Goal: Task Accomplishment & Management: Manage account settings

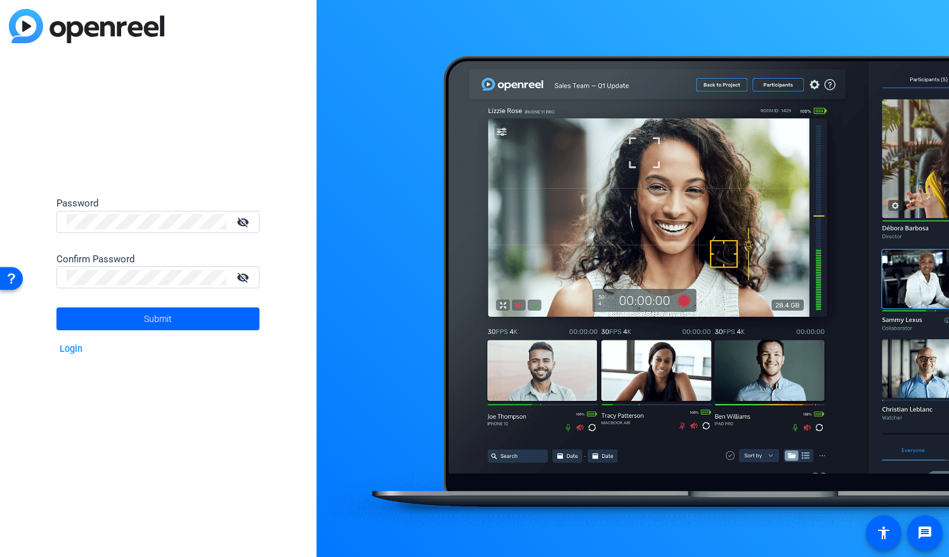
click at [55, 404] on div "Password visibility_off Confirm Password visibility_off Submit Login" at bounding box center [158, 278] width 317 height 557
click at [107, 322] on span at bounding box center [157, 318] width 203 height 30
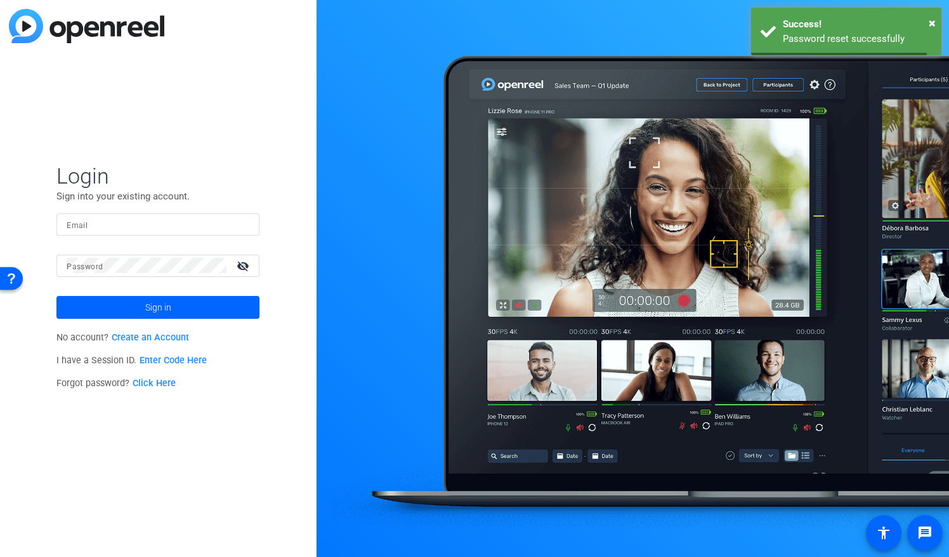
type input "[EMAIL_ADDRESS][DOMAIN_NAME]"
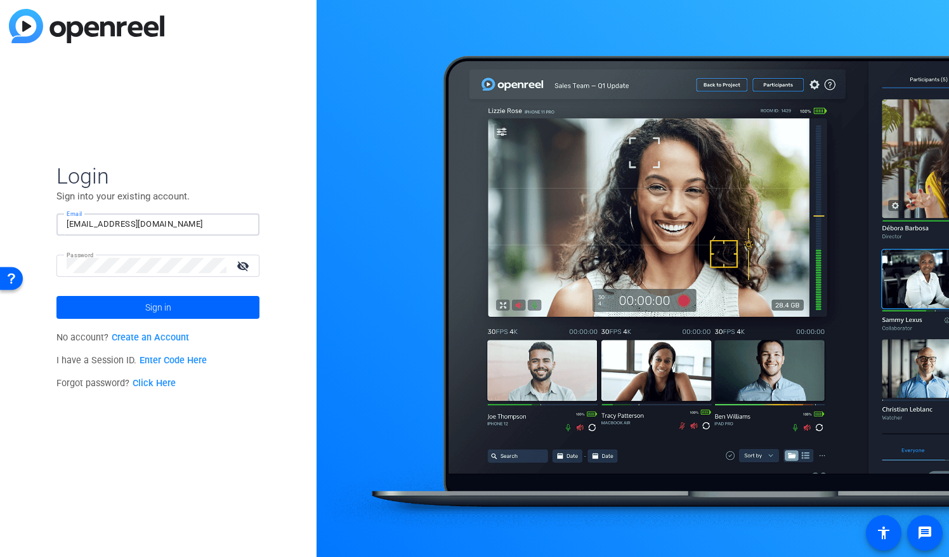
drag, startPoint x: 216, startPoint y: 221, endPoint x: 6, endPoint y: 225, distance: 210.1
click at [6, 225] on div "Login Sign into your existing account. Email lpace@destinationsinternational.or…" at bounding box center [158, 278] width 317 height 557
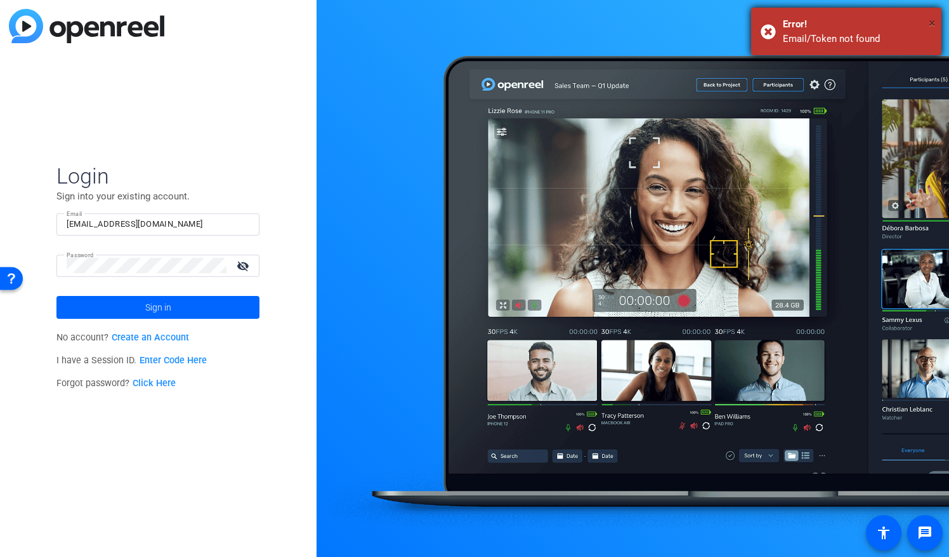
click at [935, 20] on span "×" at bounding box center [932, 22] width 7 height 15
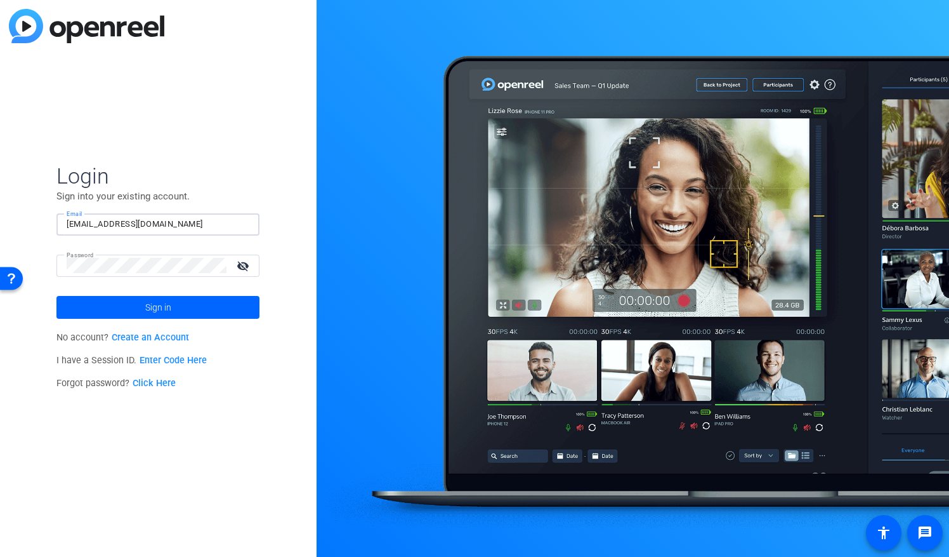
drag, startPoint x: 218, startPoint y: 228, endPoint x: -3, endPoint y: 234, distance: 220.9
click at [0, 234] on html "For screen-reader mode - click the first button of the website Accessibility Sc…" at bounding box center [474, 278] width 949 height 557
click at [56, 296] on button "Sign in" at bounding box center [157, 307] width 203 height 23
type input "[EMAIL_ADDRESS][DOMAIN_NAME]"
click at [252, 180] on span "Login" at bounding box center [157, 175] width 203 height 27
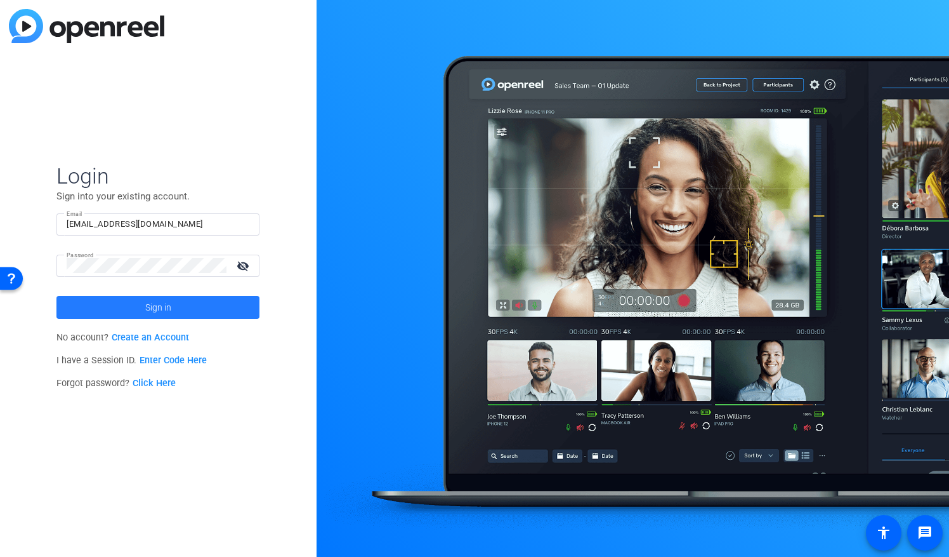
click at [168, 305] on span "Sign in" at bounding box center [158, 307] width 26 height 32
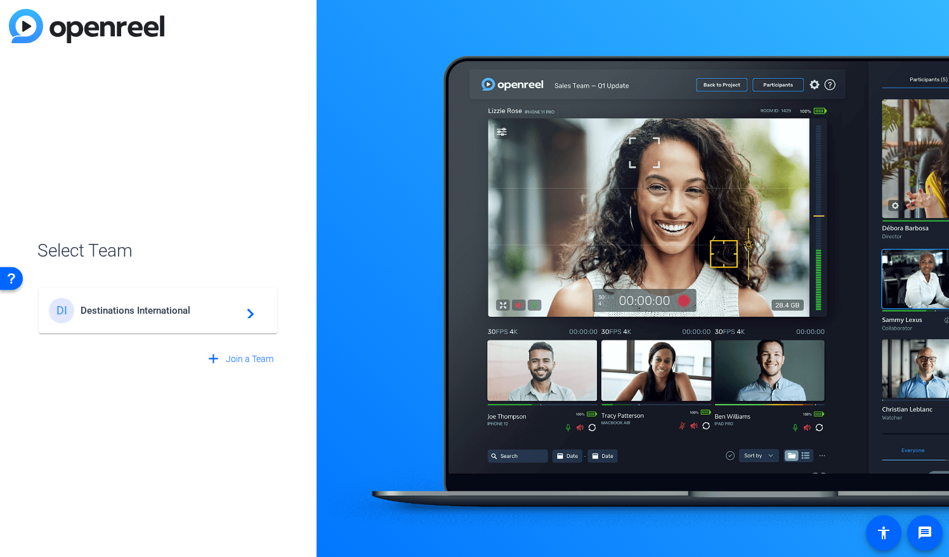
click at [229, 308] on span "Destinations International" at bounding box center [160, 310] width 159 height 11
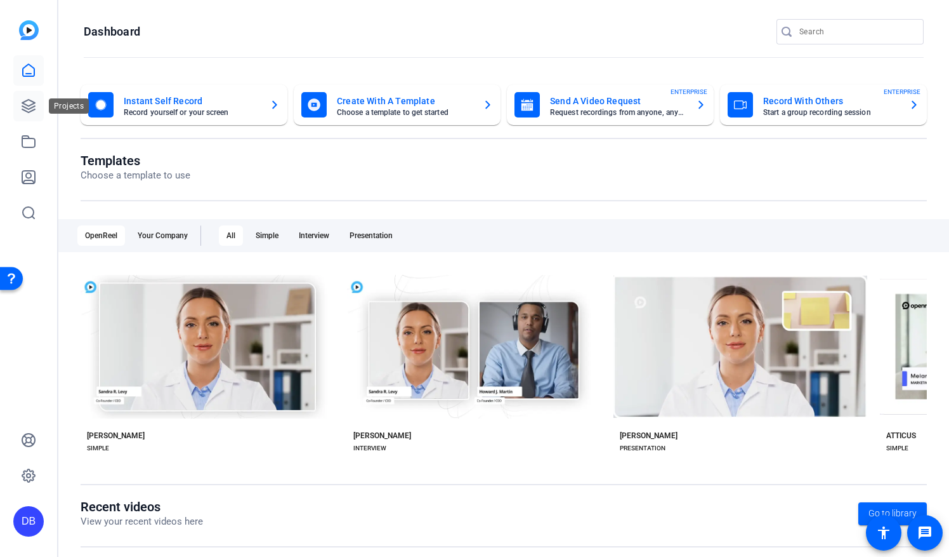
click at [30, 105] on icon at bounding box center [28, 105] width 15 height 15
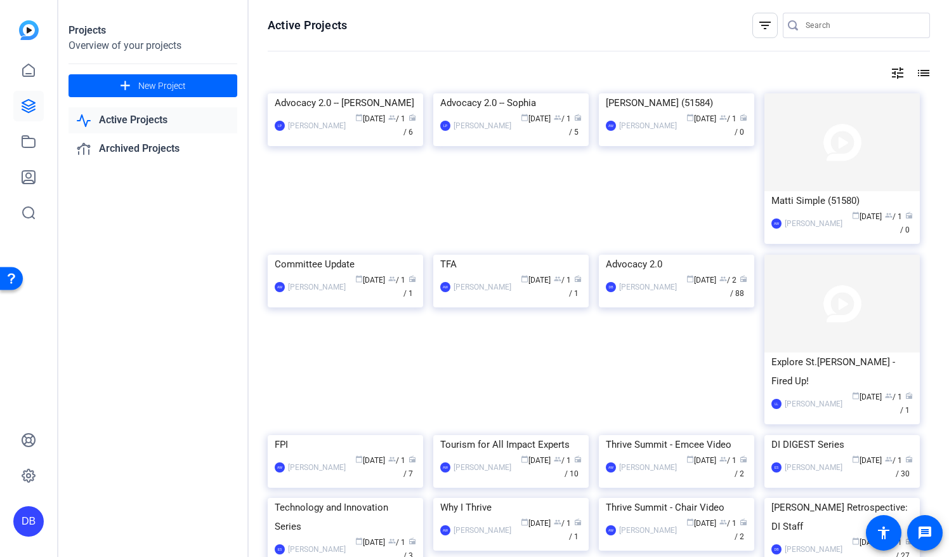
click at [18, 516] on div "DB" at bounding box center [28, 521] width 30 height 30
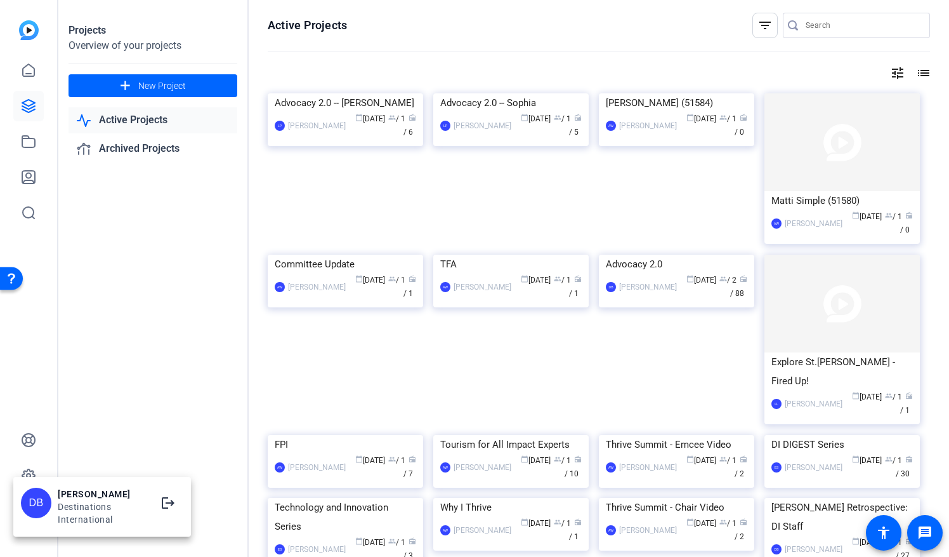
click at [72, 492] on div "[PERSON_NAME]" at bounding box center [102, 493] width 89 height 13
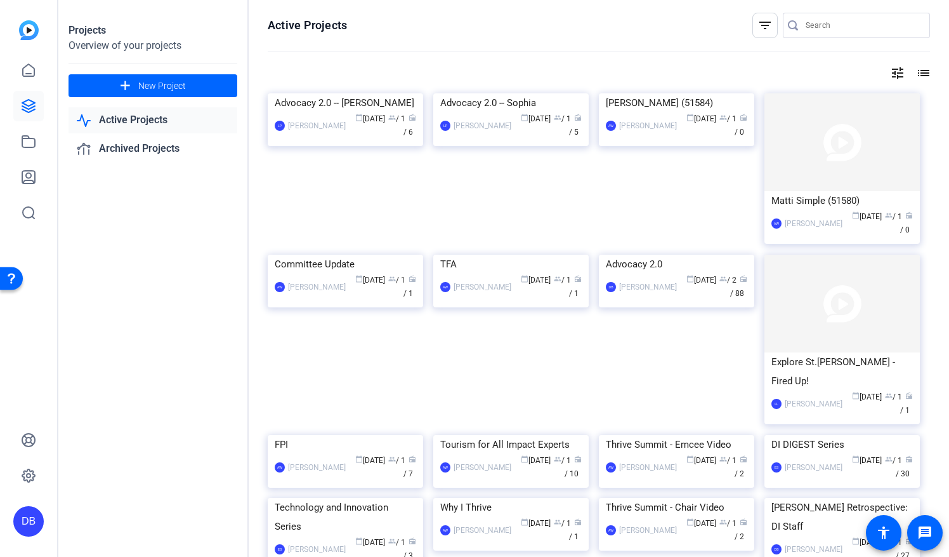
click at [34, 519] on div "DB" at bounding box center [28, 521] width 30 height 30
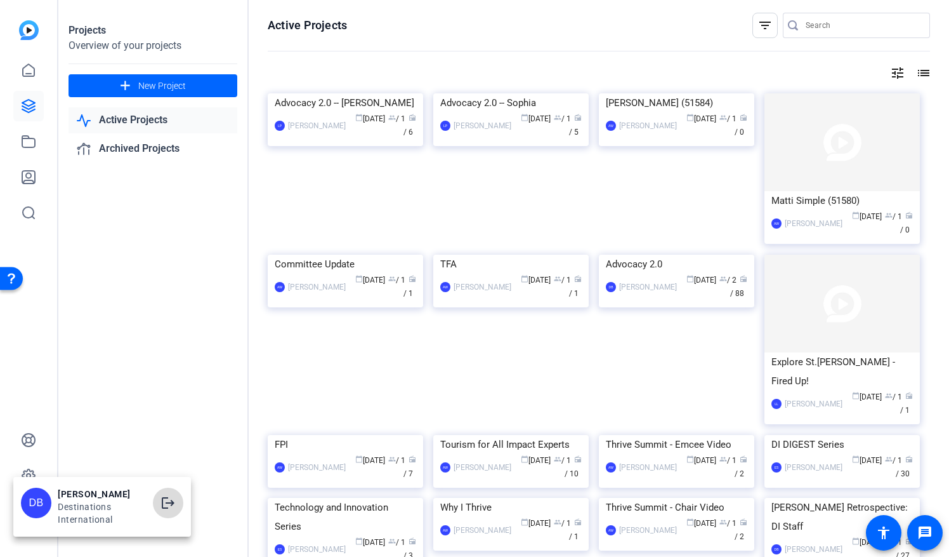
click at [166, 503] on mat-icon "logout" at bounding box center [168, 502] width 15 height 15
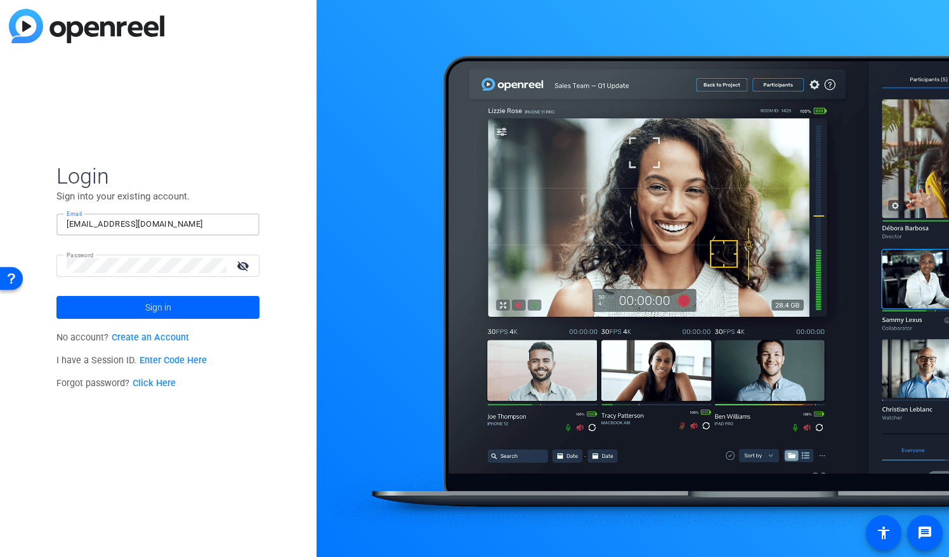
drag, startPoint x: 223, startPoint y: 227, endPoint x: 6, endPoint y: 240, distance: 217.4
click at [6, 240] on div "Login Sign into your existing account. Email lpace@destinationsinternational.or…" at bounding box center [158, 278] width 317 height 557
type input "[EMAIL_ADDRESS][DOMAIN_NAME]"
click at [115, 522] on div "Login Sign into your existing account. Email dbreisch@destinationsinternational…" at bounding box center [158, 278] width 317 height 557
click at [159, 306] on span "Sign in" at bounding box center [158, 307] width 26 height 32
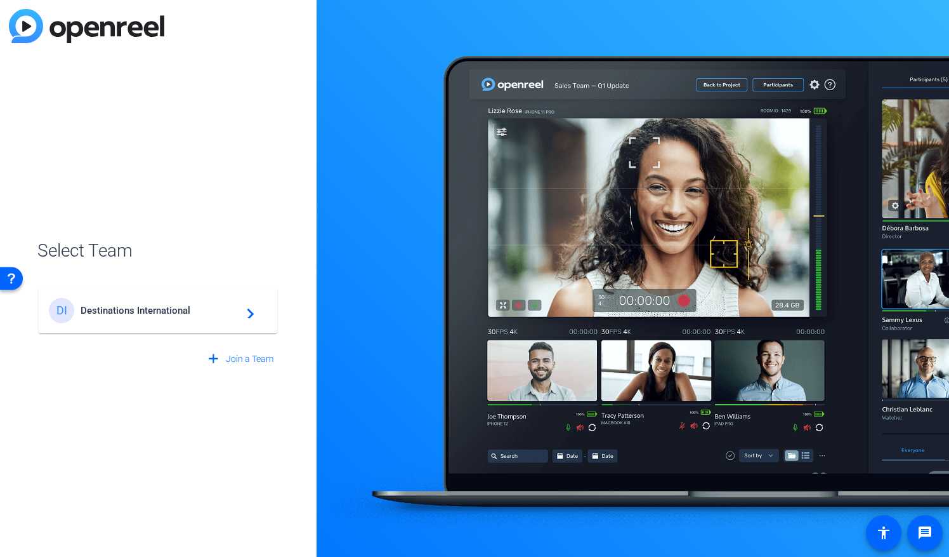
click at [236, 316] on div "DI Destinations International navigate_next" at bounding box center [158, 310] width 218 height 25
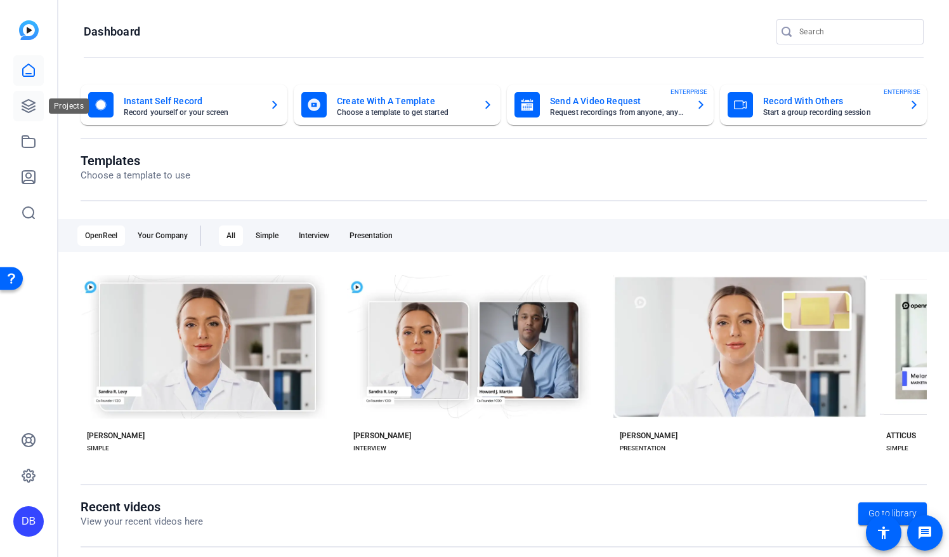
click at [30, 109] on icon at bounding box center [28, 105] width 15 height 15
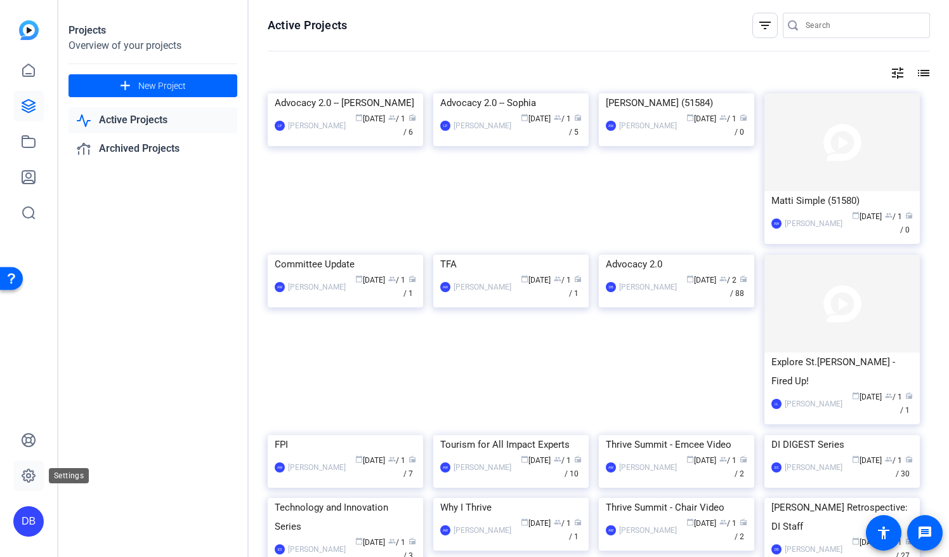
click at [25, 477] on icon at bounding box center [28, 475] width 13 height 13
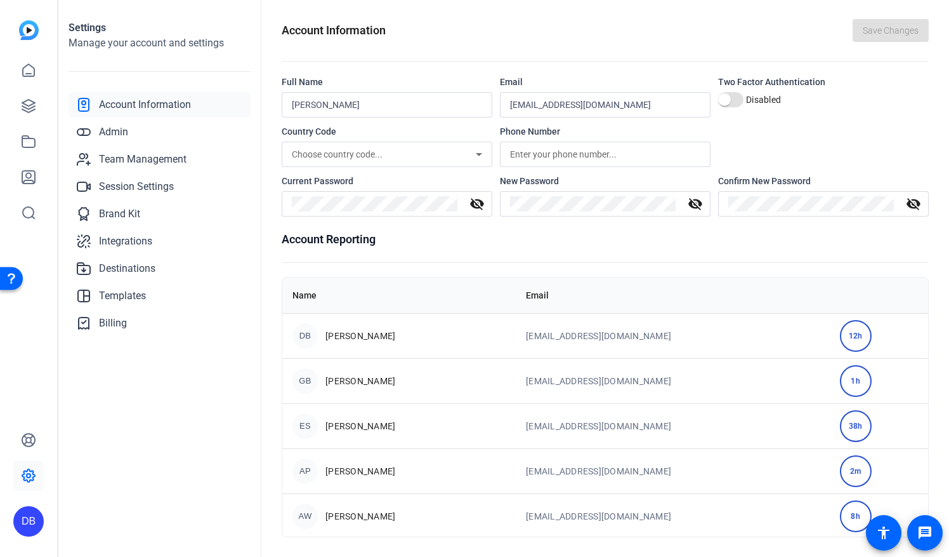
drag, startPoint x: 862, startPoint y: 379, endPoint x: 307, endPoint y: 379, distance: 554.6
click at [307, 379] on div "GB" at bounding box center [305, 380] width 25 height 25
drag, startPoint x: 306, startPoint y: 379, endPoint x: 179, endPoint y: 393, distance: 128.2
click at [179, 393] on div "Settings Manage your account and settings Account Information Admin Team Manage…" at bounding box center [159, 278] width 203 height 557
click at [118, 131] on span "Admin" at bounding box center [113, 131] width 29 height 15
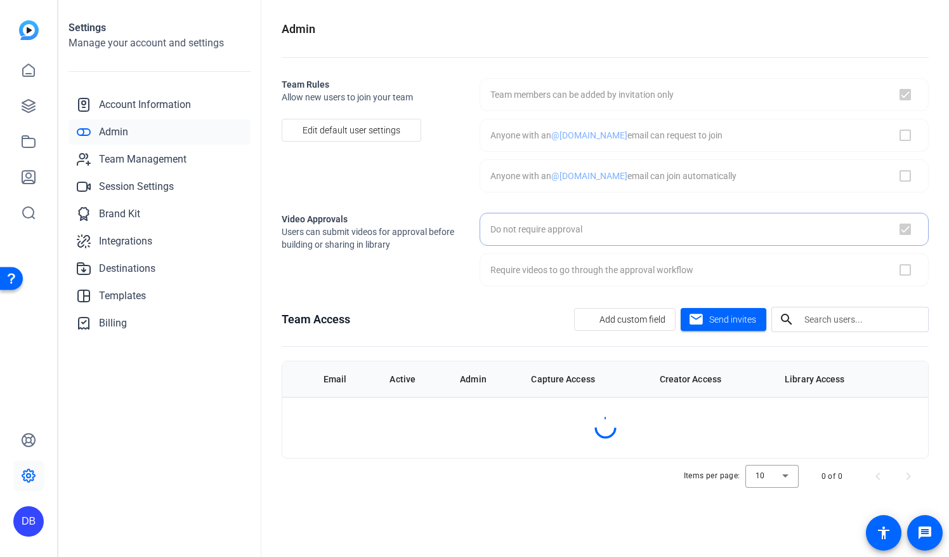
checkbox input "true"
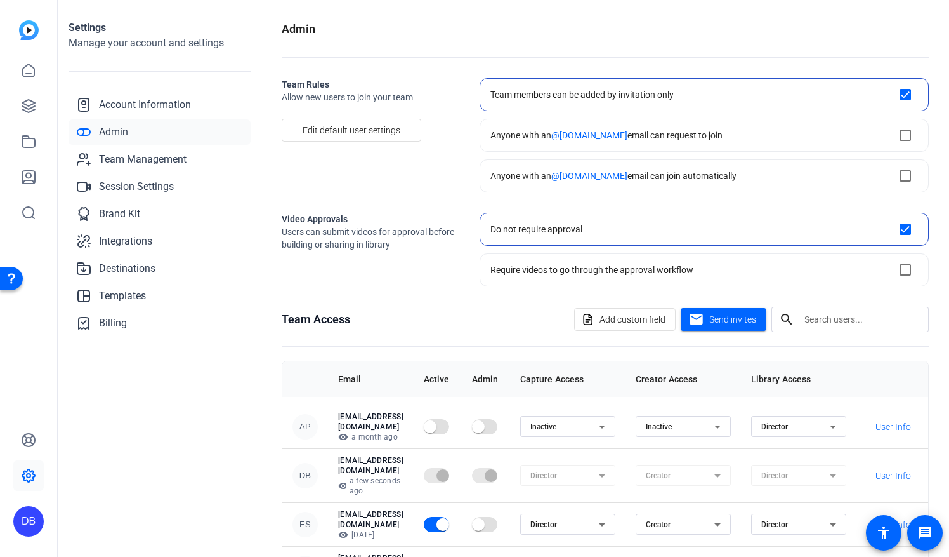
scroll to position [52, 0]
